Goal: Find contact information: Find contact information

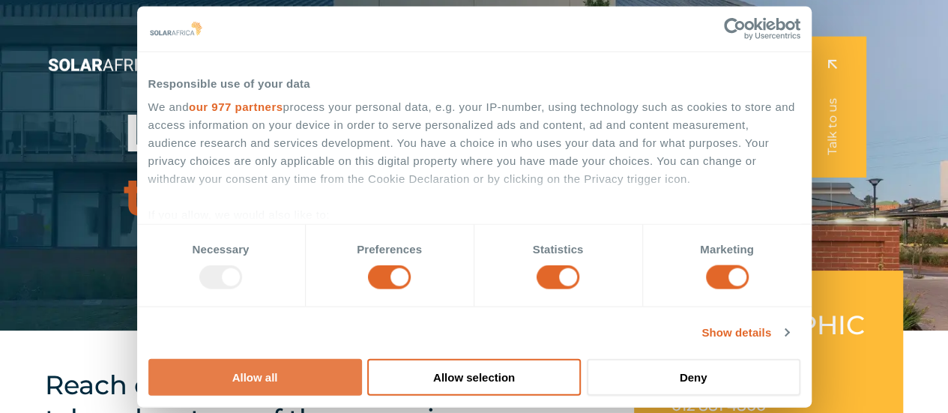
click at [362, 358] on button "Allow all" at bounding box center [255, 376] width 214 height 37
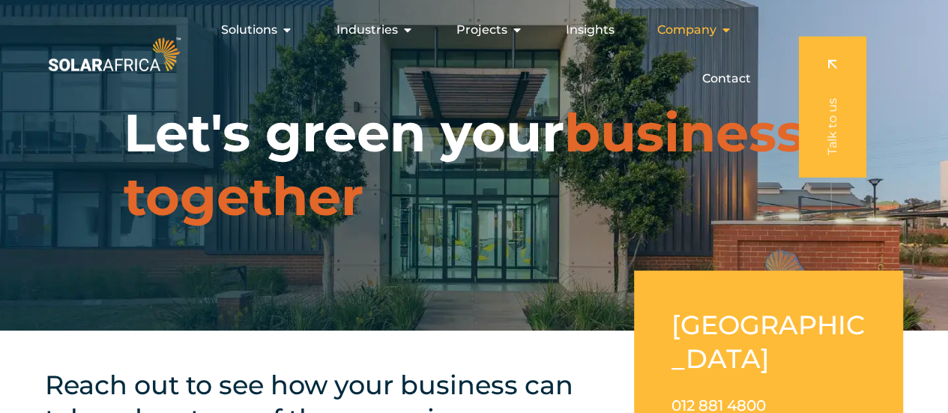
click at [710, 32] on span "Company" at bounding box center [686, 30] width 59 height 18
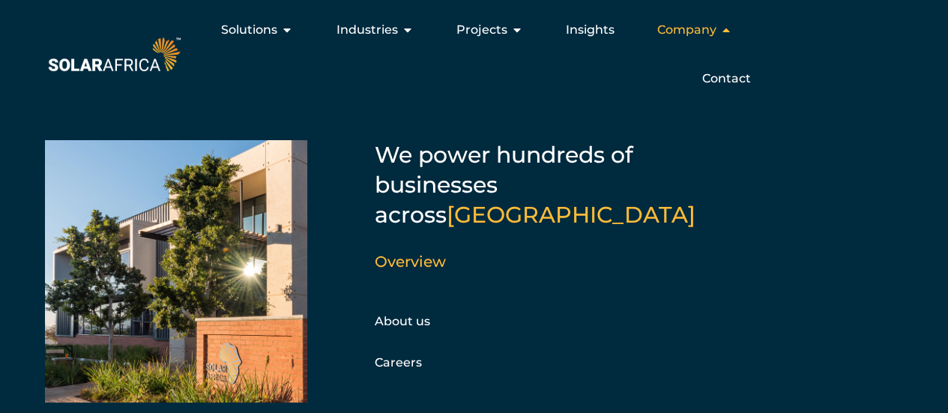
click at [694, 33] on span "Company" at bounding box center [686, 30] width 59 height 18
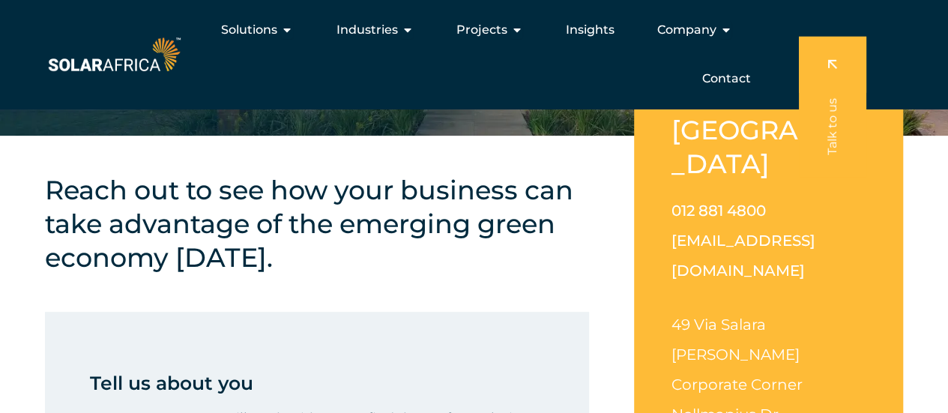
click at [728, 79] on span "Contact" at bounding box center [726, 79] width 49 height 18
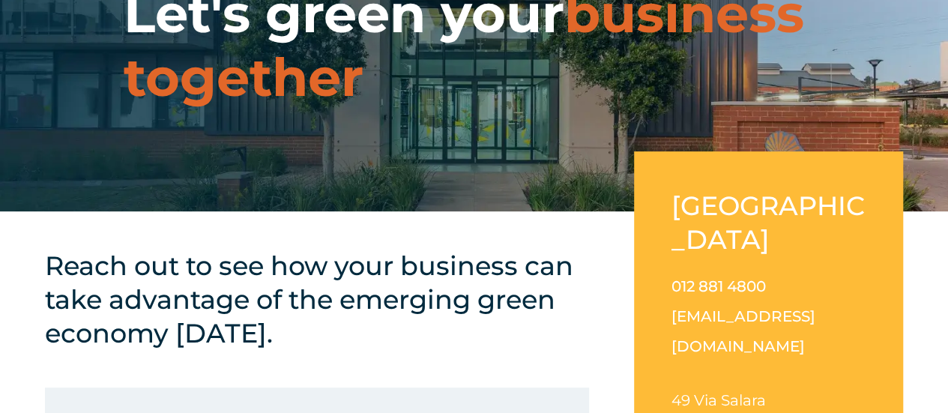
scroll to position [169, 0]
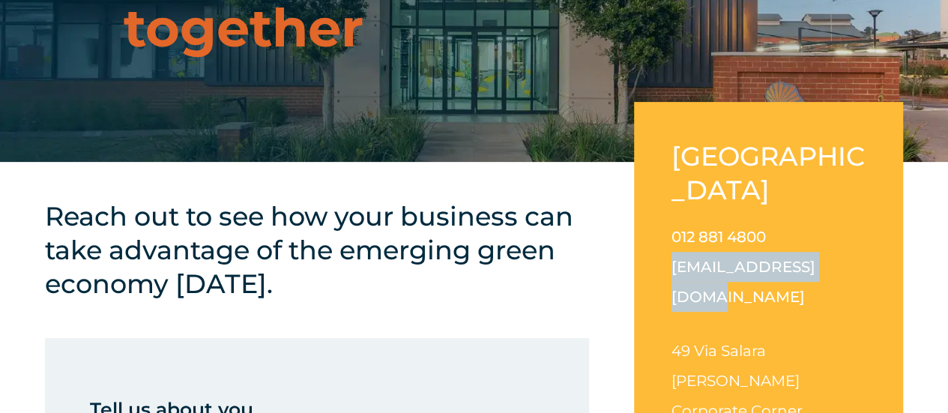
drag, startPoint x: 838, startPoint y: 229, endPoint x: 665, endPoint y: 233, distance: 173.2
click at [665, 233] on div "South Africa 012 881 4800 info@solarafrica.com 49 Via Salara Irene Corporate Co…" at bounding box center [768, 324] width 269 height 445
copy link "[EMAIL_ADDRESS][DOMAIN_NAME]"
